Goal: Find specific page/section: Find specific page/section

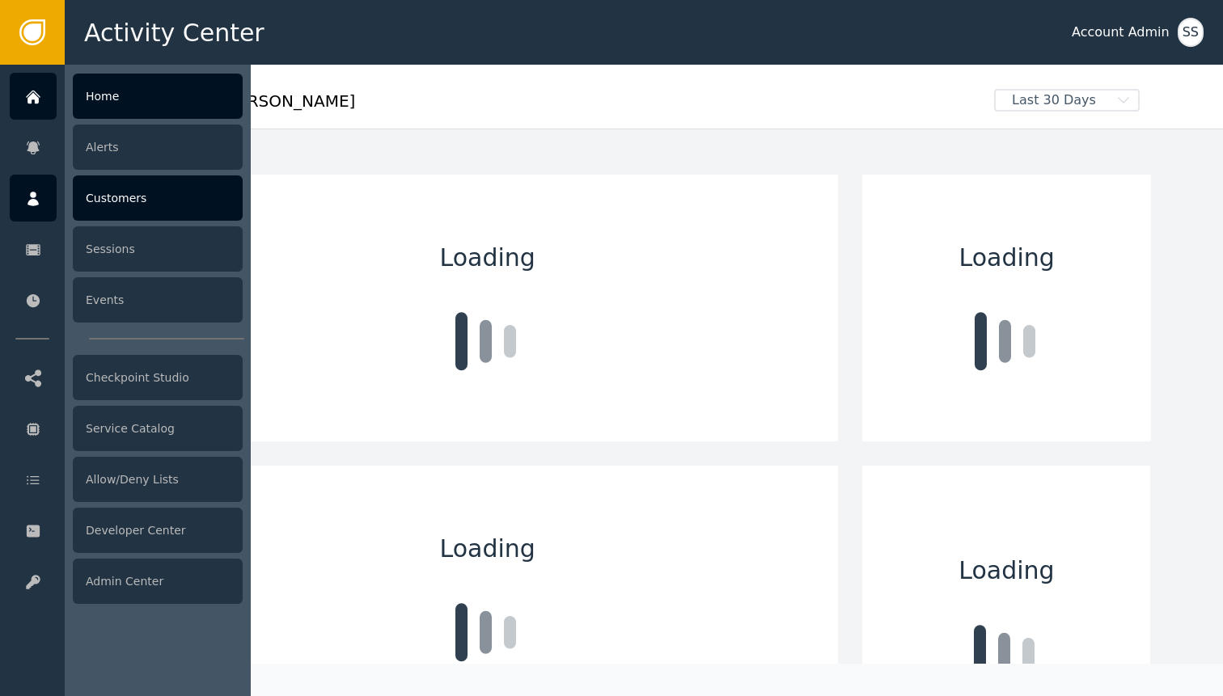
click at [27, 203] on icon at bounding box center [32, 199] width 11 height 15
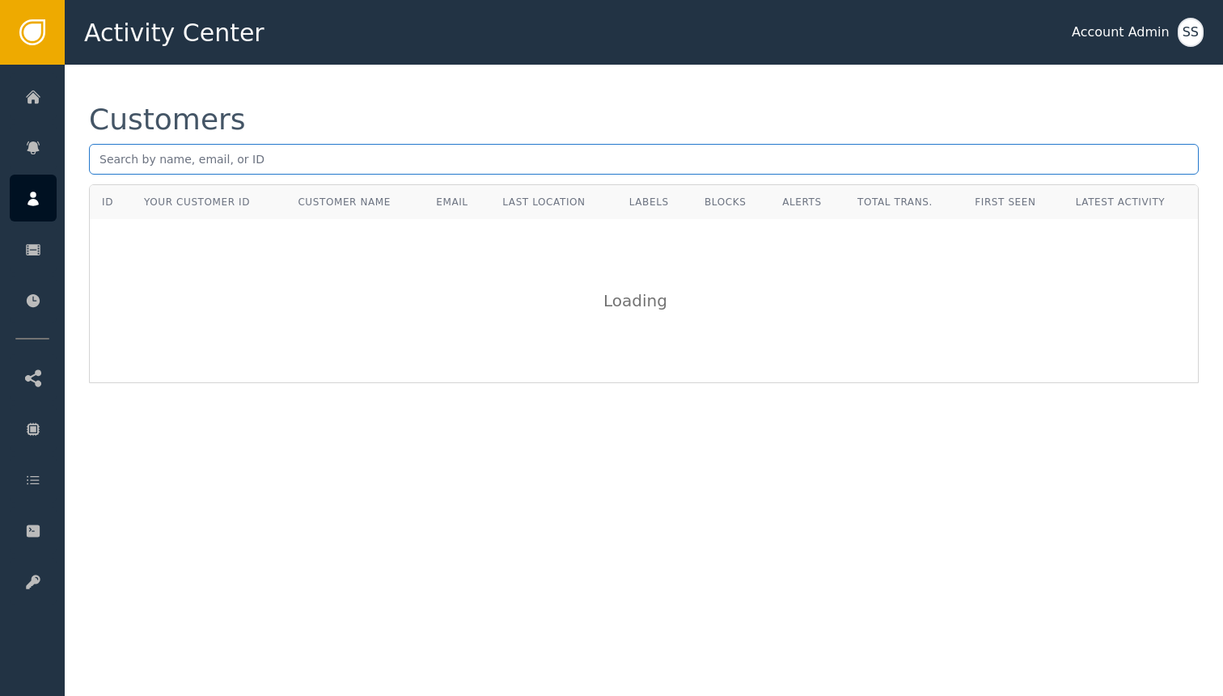
click at [203, 147] on input "text" at bounding box center [644, 159] width 1110 height 31
paste input "[EMAIL_ADDRESS][DOMAIN_NAME]"
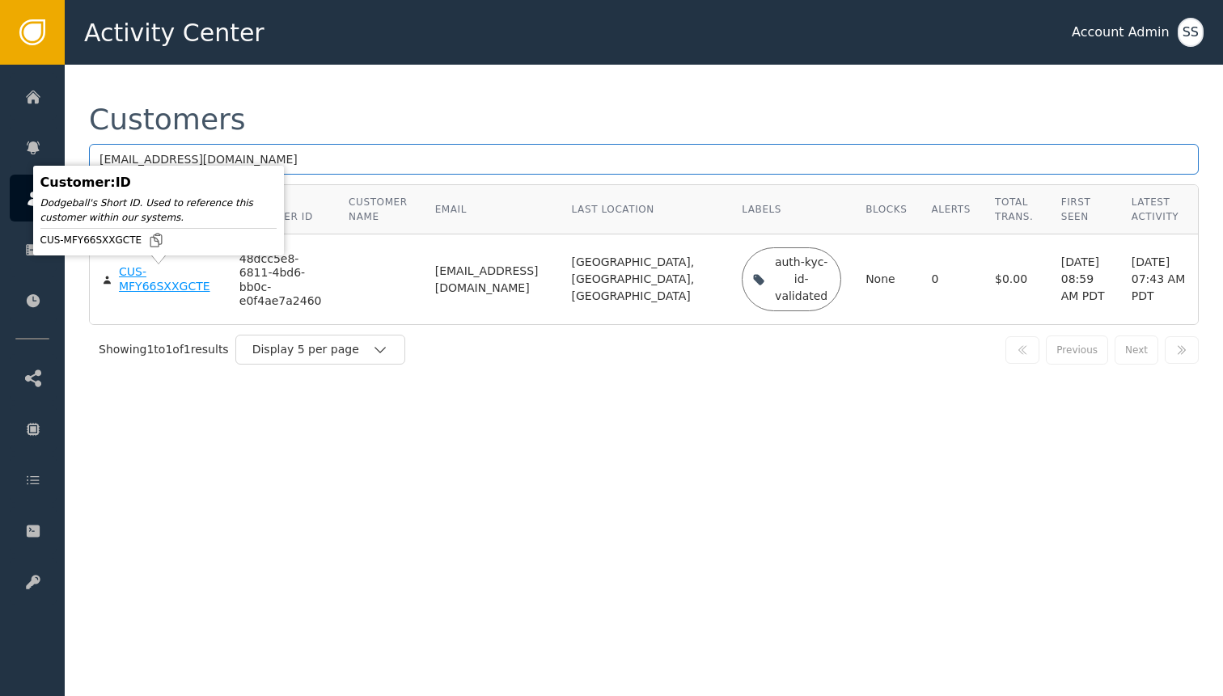
type input "[EMAIL_ADDRESS][DOMAIN_NAME]"
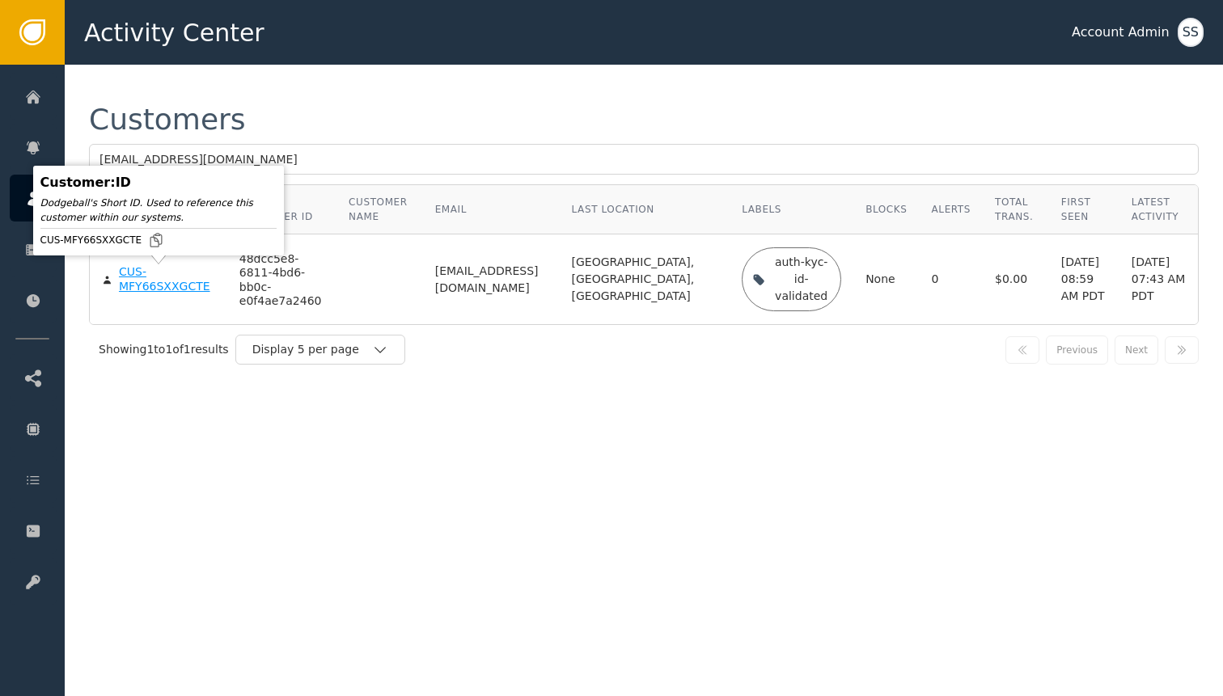
click at [171, 279] on div "CUS-MFY66SXXGCTE" at bounding box center [167, 279] width 96 height 28
